Goal: Information Seeking & Learning: Find specific fact

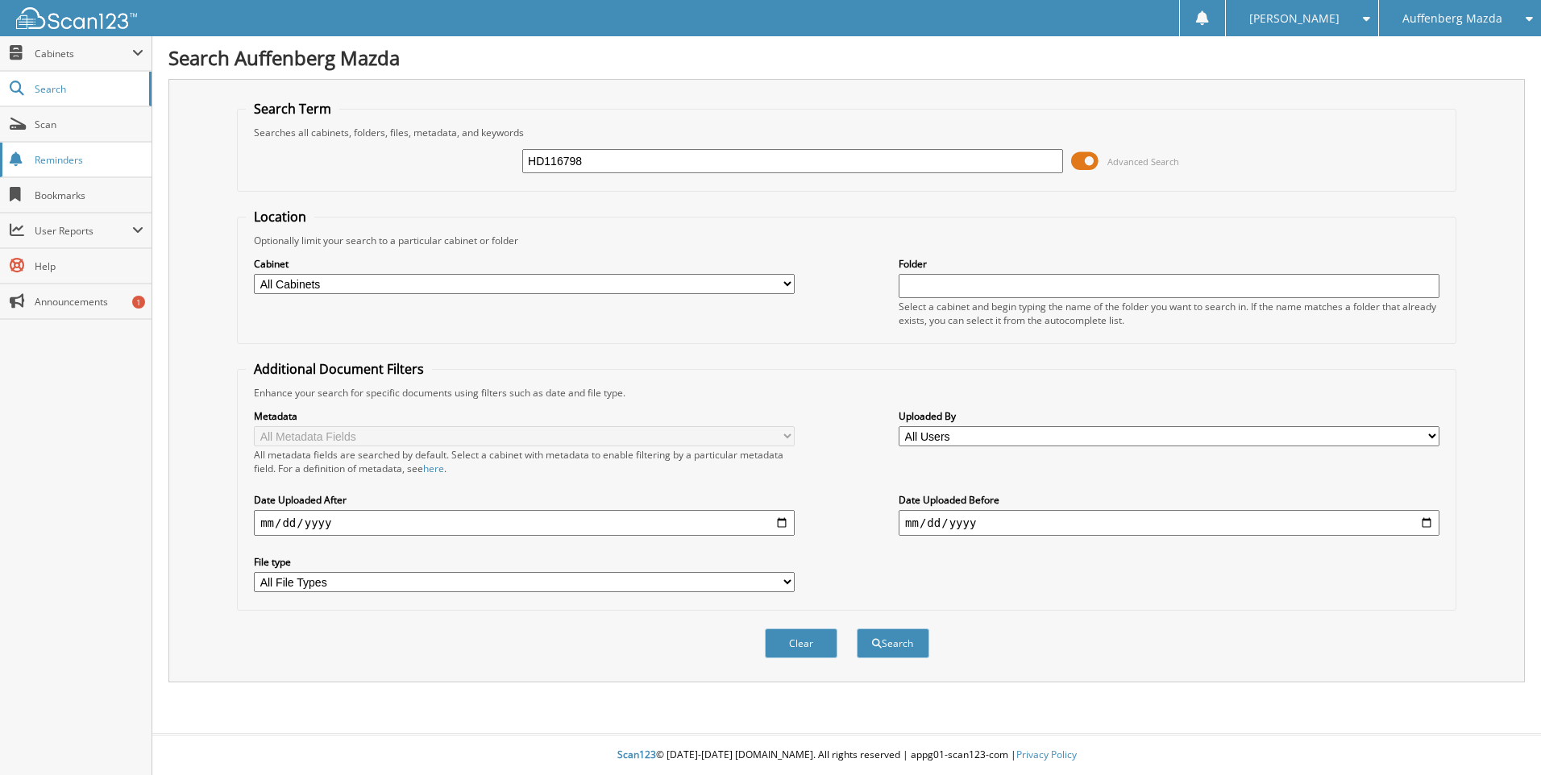
type input "HD116798"
click at [857, 629] on button "Search" at bounding box center [893, 644] width 73 height 30
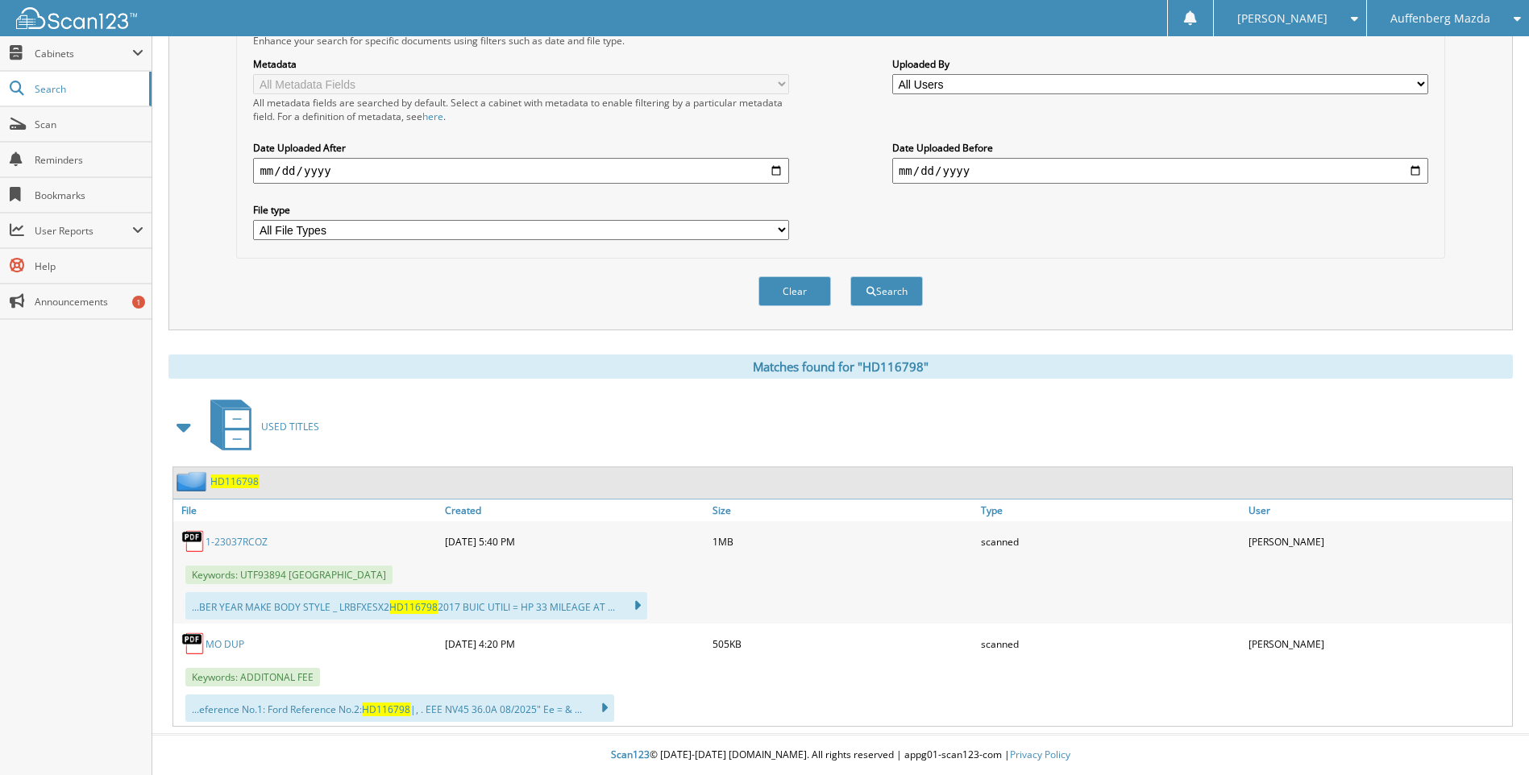
click at [233, 488] on span "HD116798" at bounding box center [234, 482] width 48 height 14
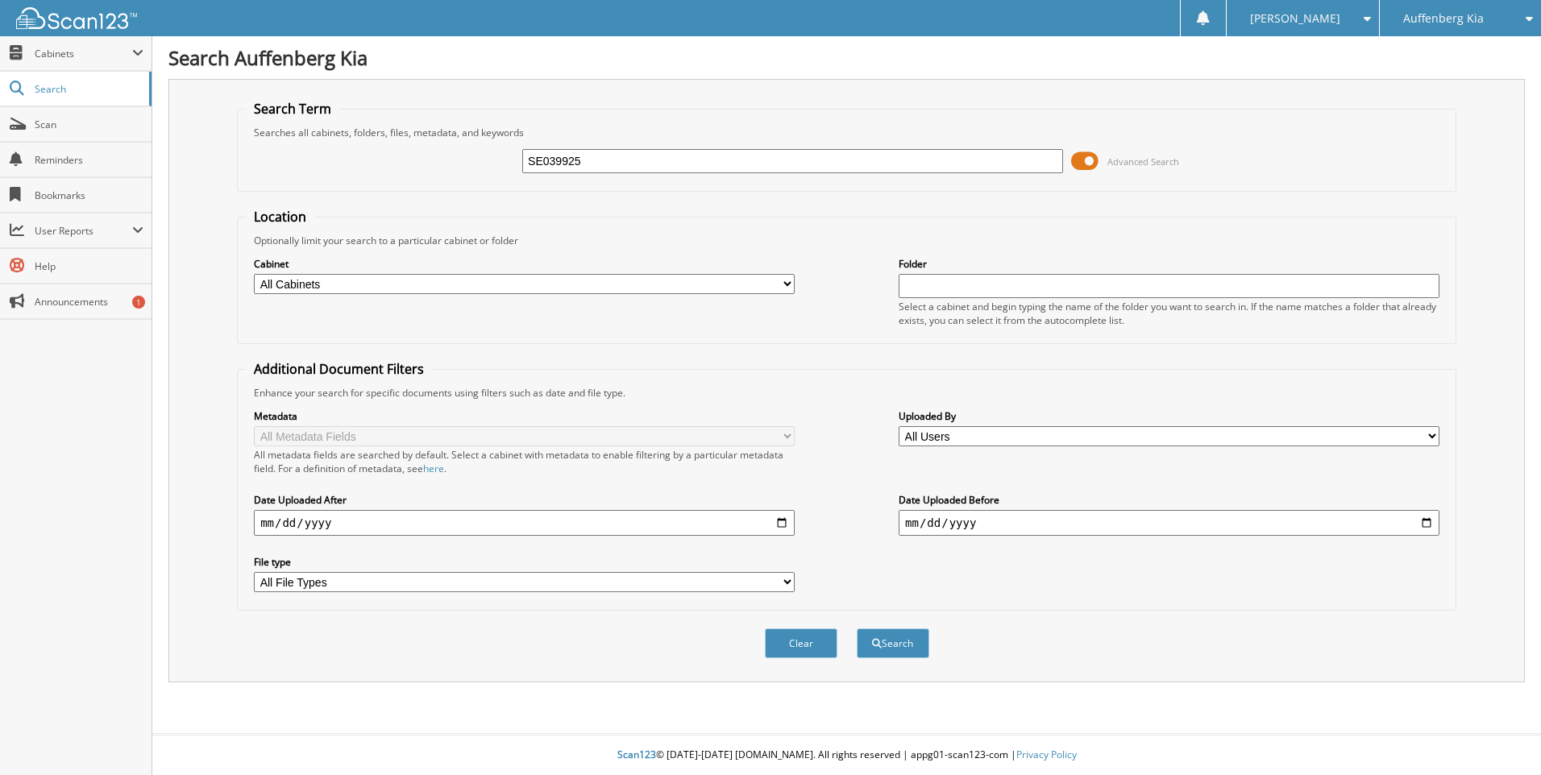
type input "SE039925"
click at [857, 629] on button "Search" at bounding box center [893, 644] width 73 height 30
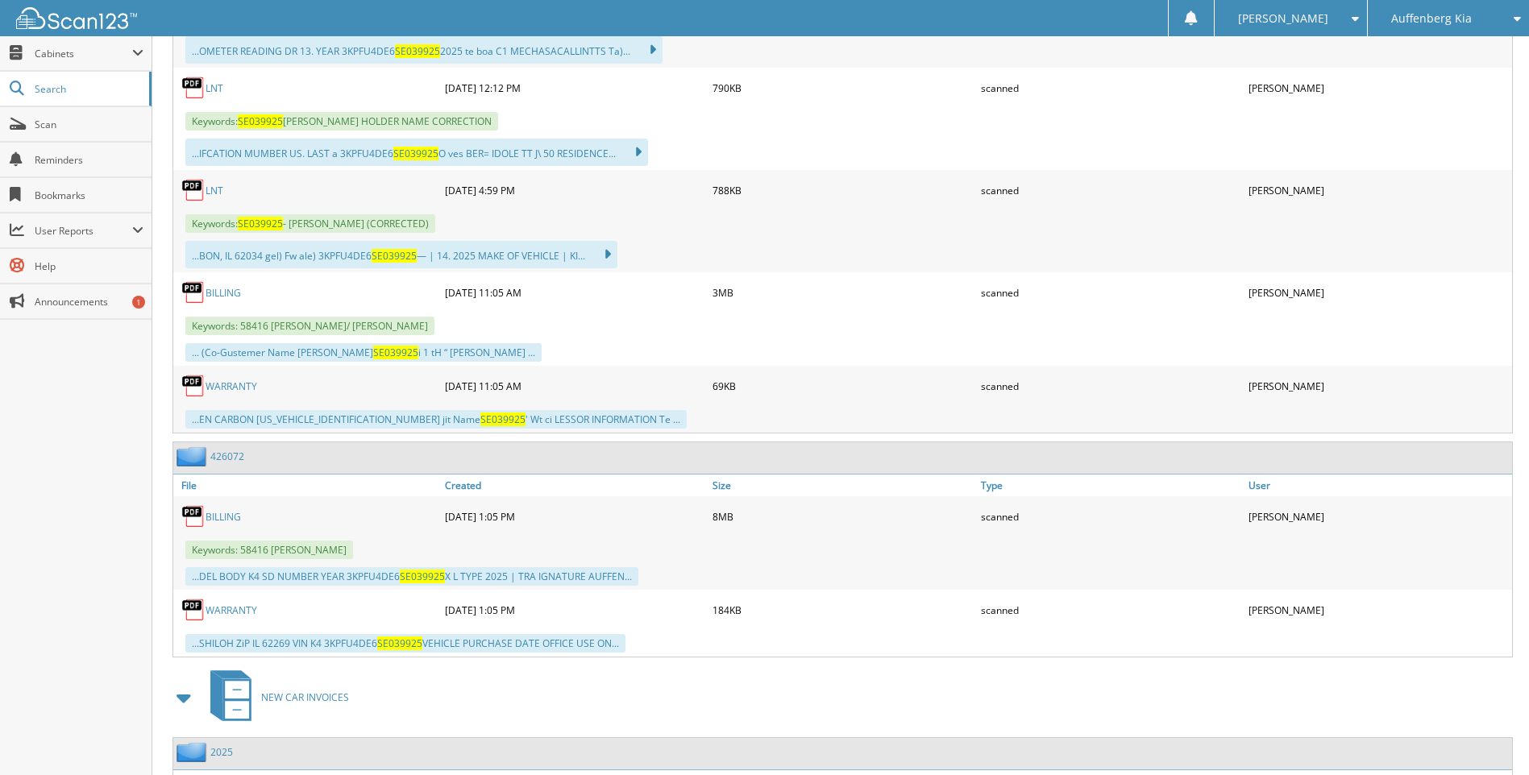
scroll to position [716, 0]
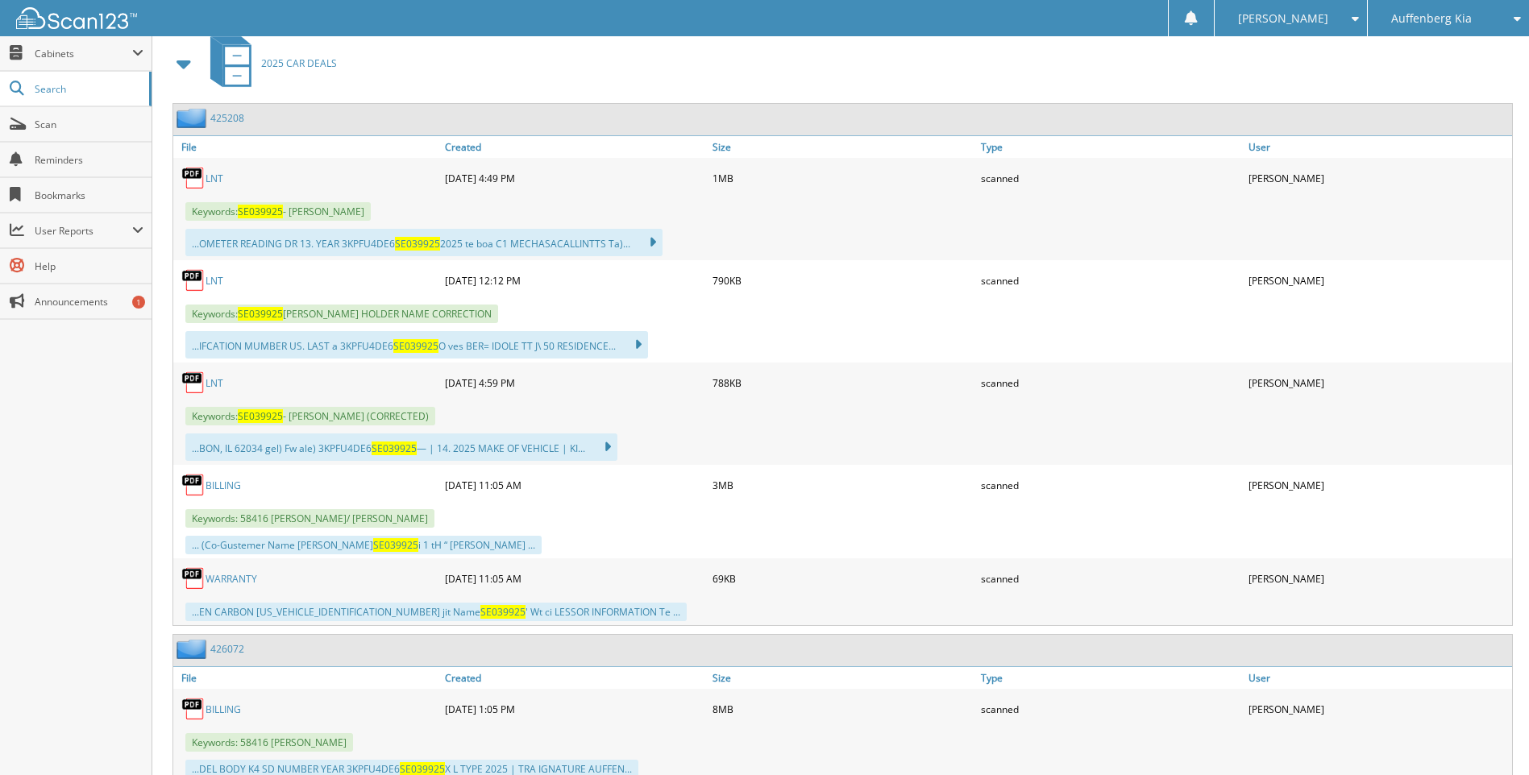
click at [227, 115] on link "425208" at bounding box center [227, 118] width 34 height 14
